Goal: Task Accomplishment & Management: Manage account settings

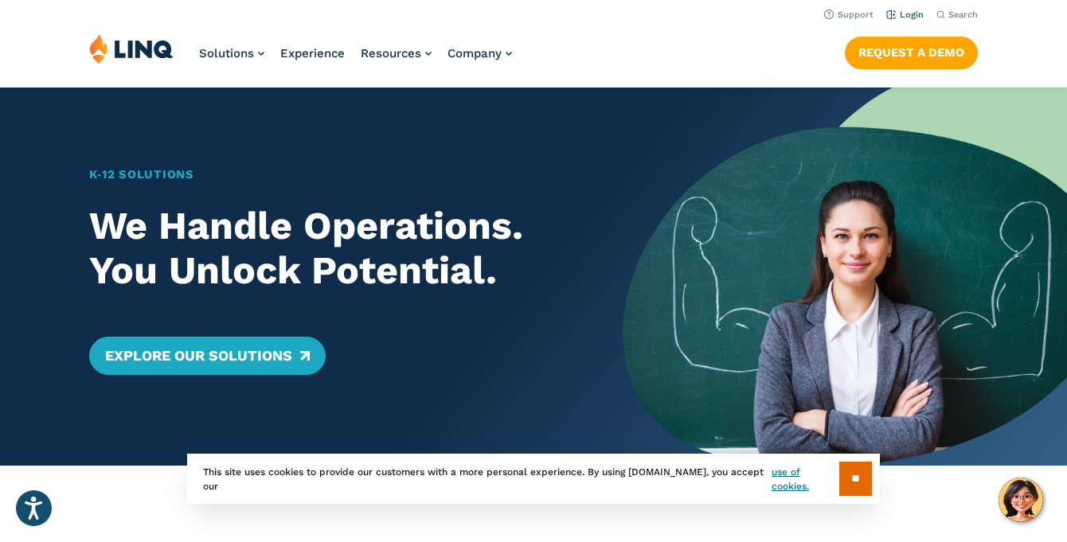
click at [909, 15] on link "Login" at bounding box center [904, 15] width 37 height 10
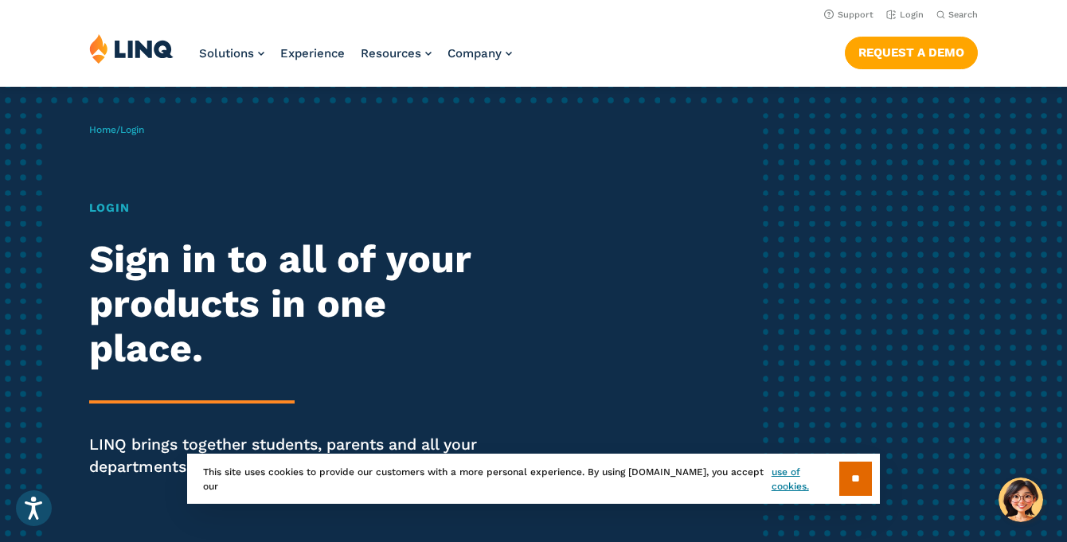
scroll to position [44, 0]
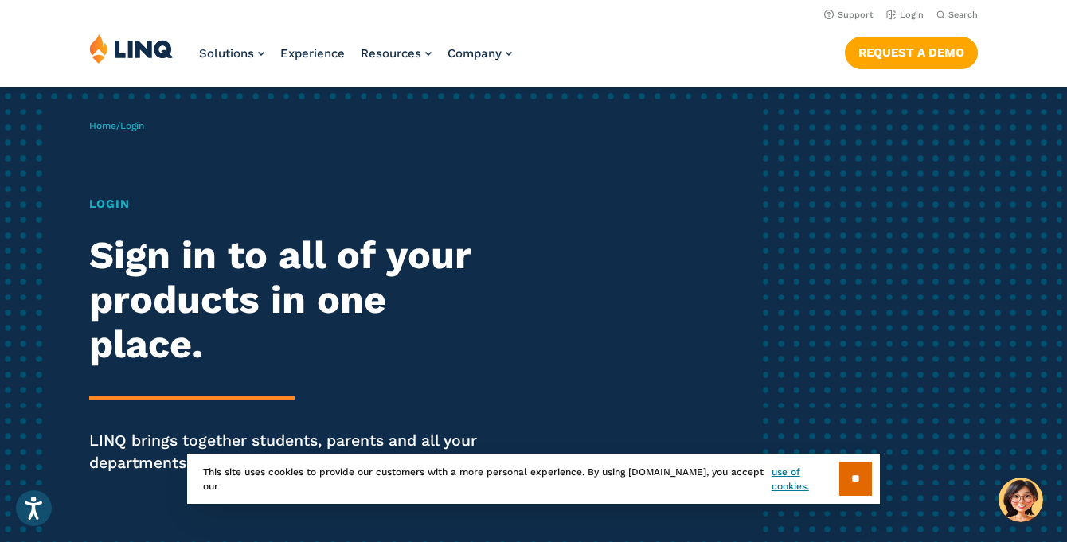
click at [108, 210] on h1 "Login" at bounding box center [294, 204] width 411 height 18
click at [143, 127] on span "Login" at bounding box center [132, 125] width 24 height 11
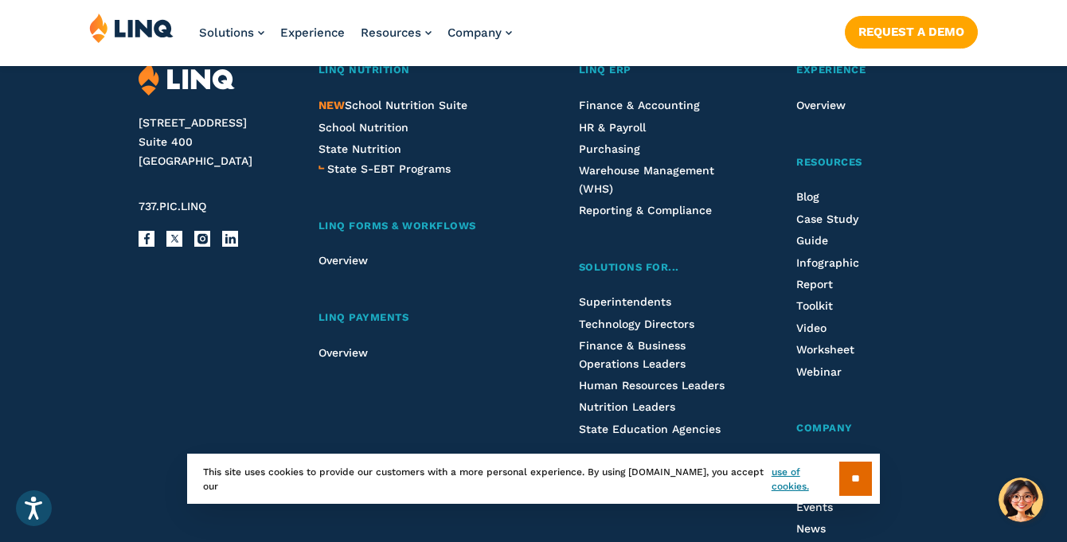
scroll to position [1816, 0]
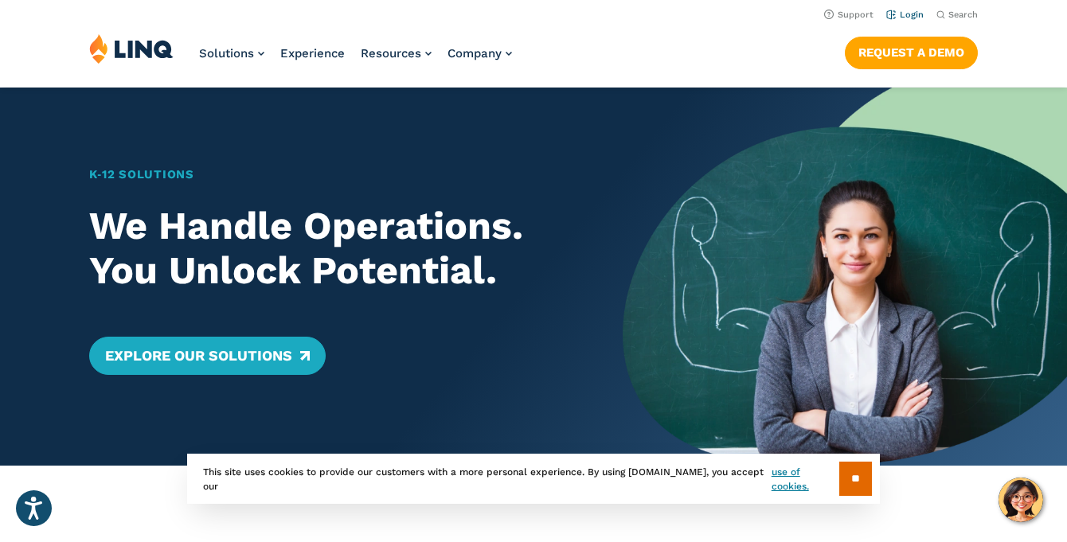
click at [909, 14] on link "Login" at bounding box center [904, 15] width 37 height 10
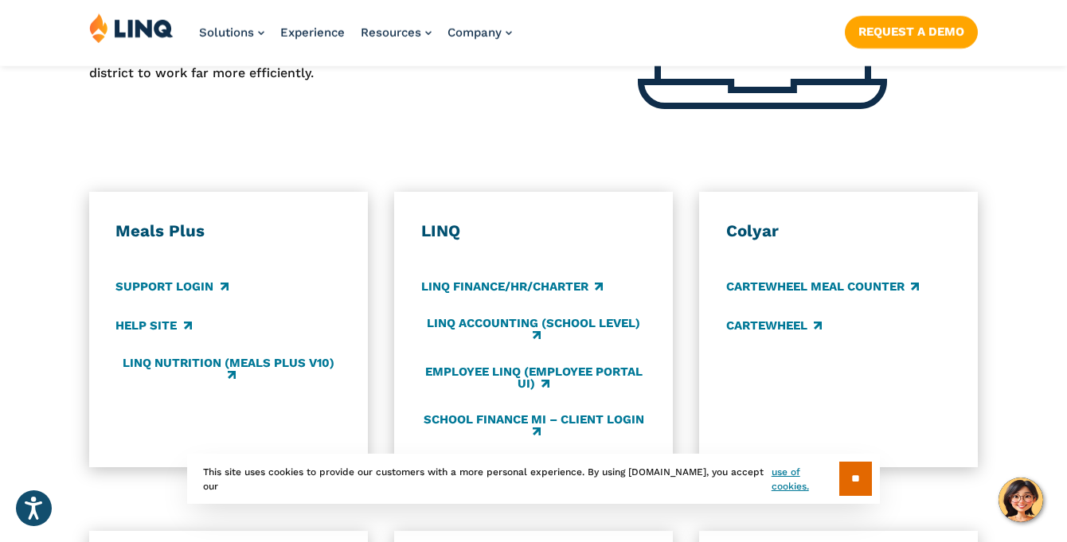
scroll to position [812, 0]
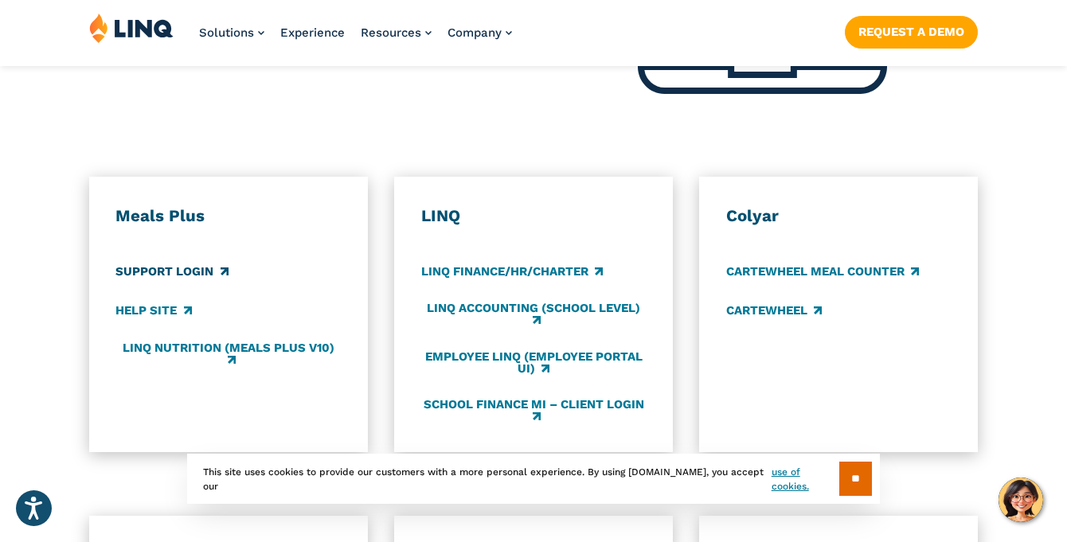
click at [203, 270] on link "Support Login" at bounding box center [171, 272] width 112 height 18
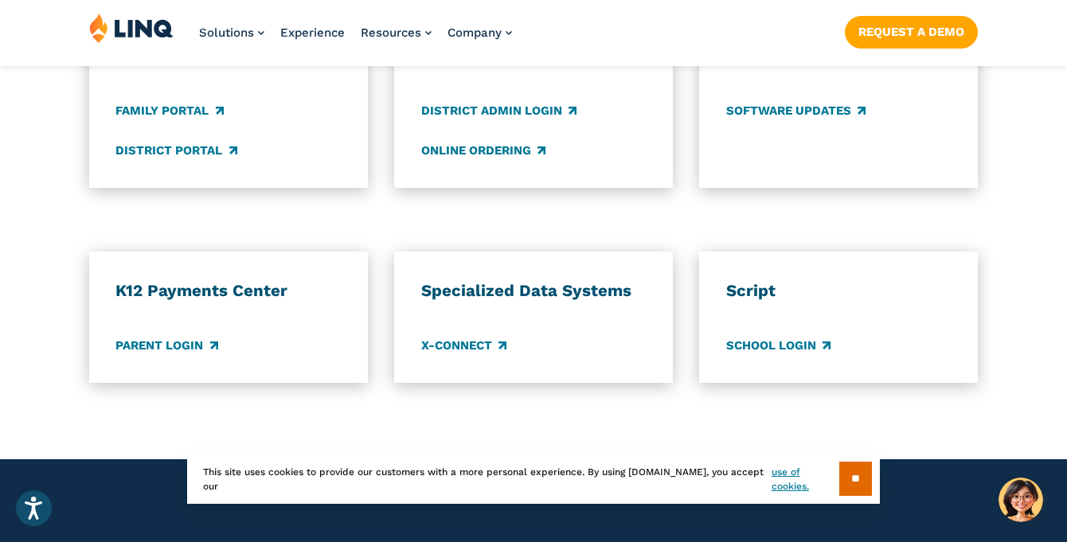
scroll to position [1320, 0]
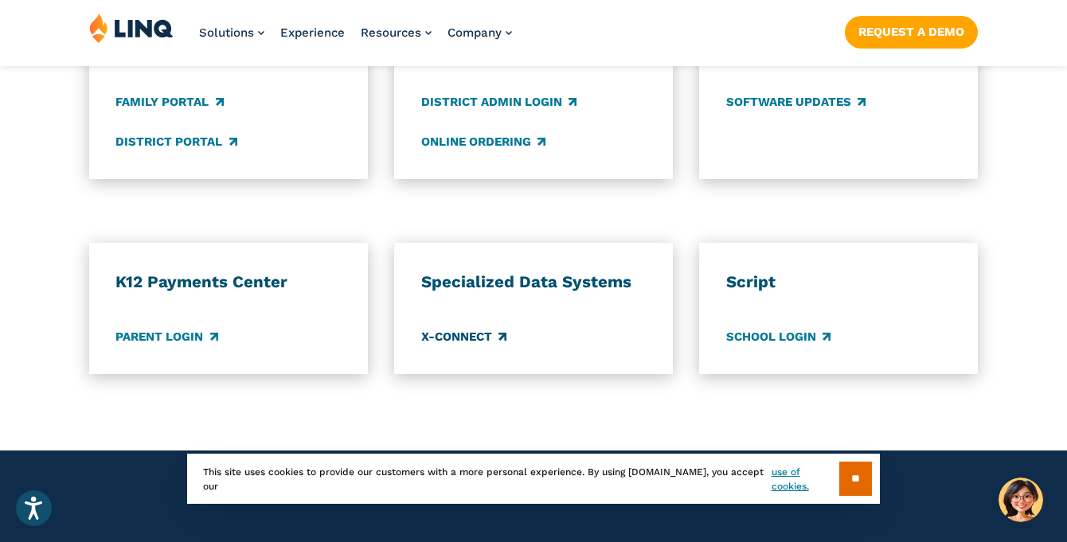
click at [465, 340] on link "X-Connect" at bounding box center [463, 337] width 85 height 18
